Goal: Navigation & Orientation: Find specific page/section

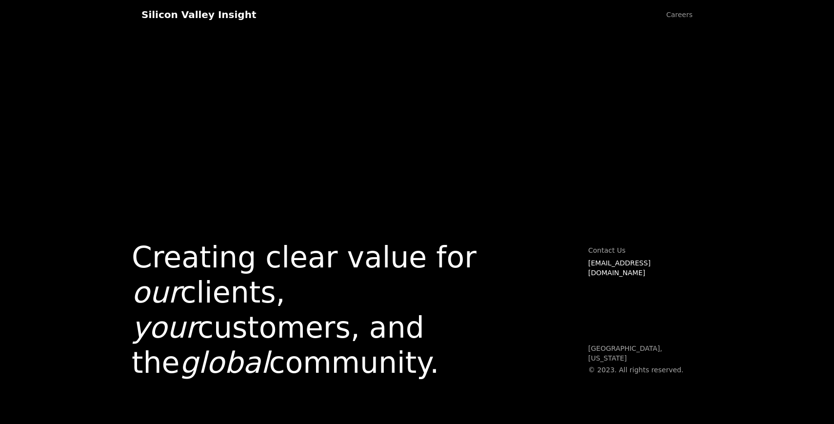
click at [187, 17] on div "Silicon Valley Insight" at bounding box center [198, 15] width 115 height 12
click at [684, 15] on link "Careers" at bounding box center [679, 14] width 46 height 29
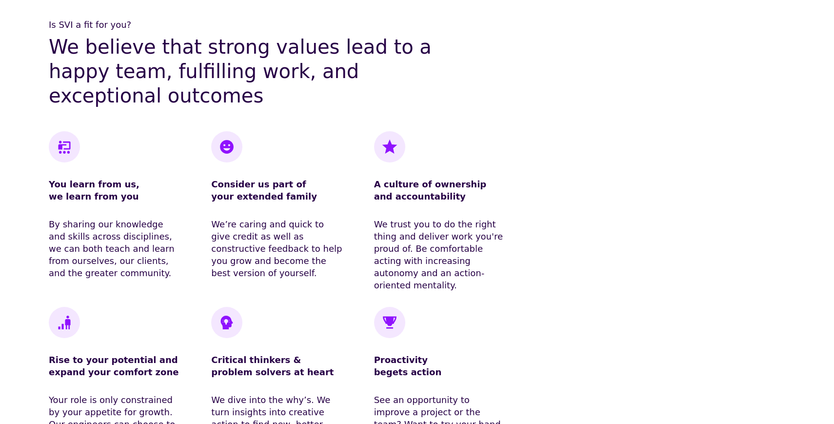
scroll to position [660, 0]
